Goal: Information Seeking & Learning: Learn about a topic

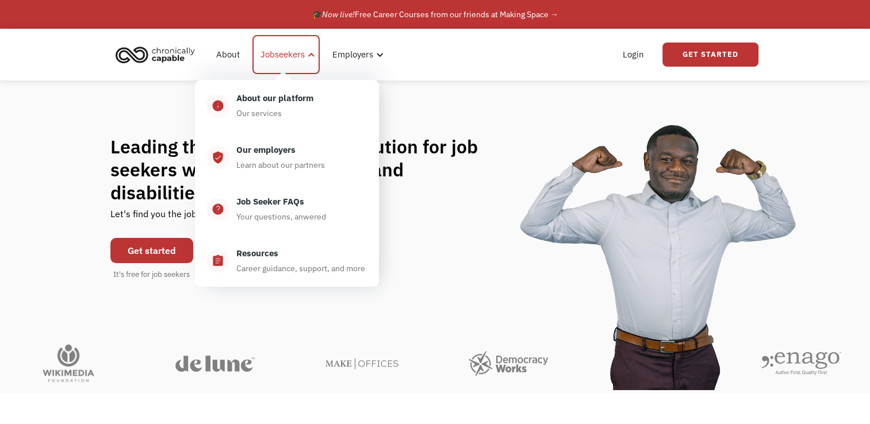
click at [274, 58] on div "Jobseekers" at bounding box center [283, 55] width 44 height 14
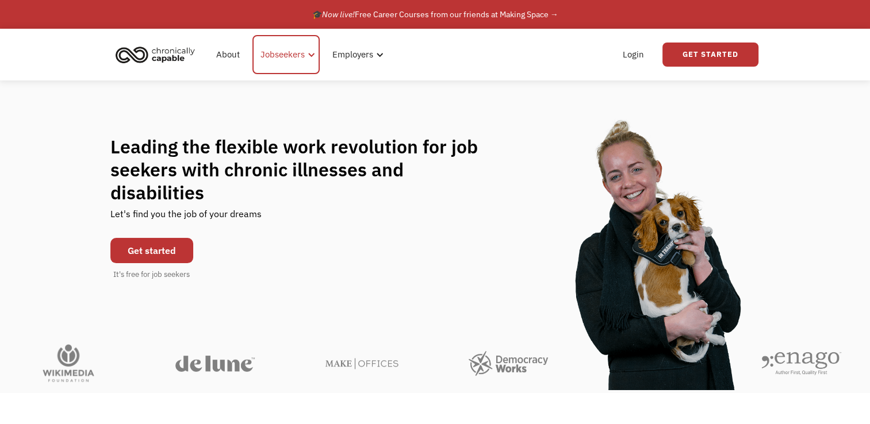
click at [297, 49] on div "Jobseekers" at bounding box center [283, 55] width 44 height 14
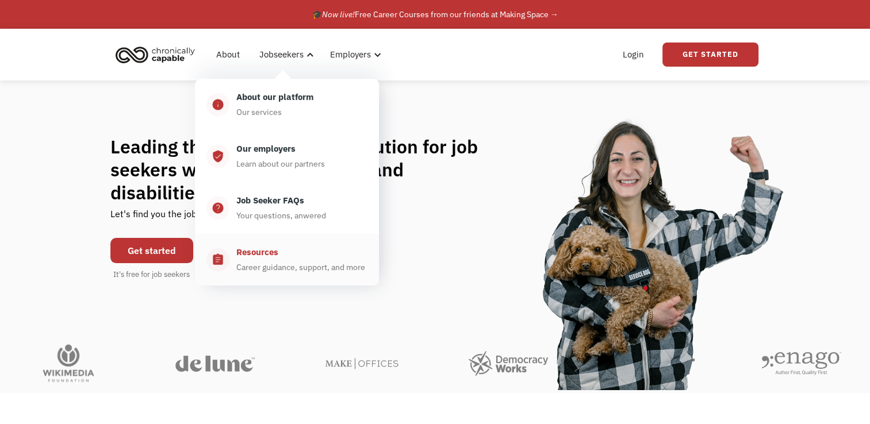
click at [262, 271] on div "Career guidance, support, and more" at bounding box center [300, 268] width 129 height 14
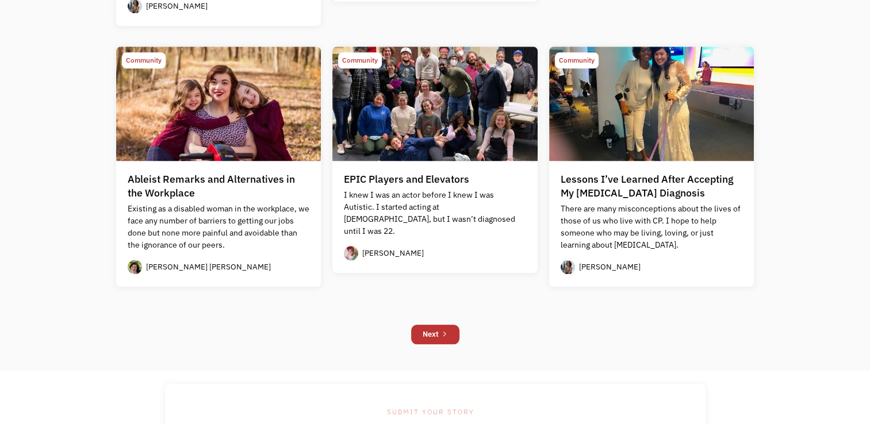
scroll to position [1005, 0]
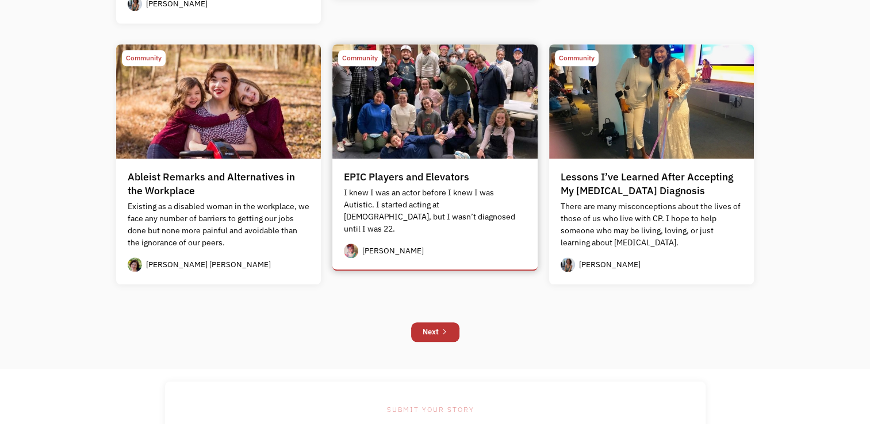
click at [399, 175] on div "EPIC Players and Elevators" at bounding box center [406, 177] width 125 height 14
